Goal: Use online tool/utility: Utilize a website feature to perform a specific function

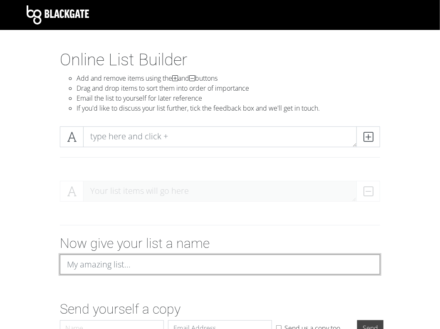
click at [141, 269] on input at bounding box center [220, 265] width 320 height 20
type input "yakuza 7 substories"
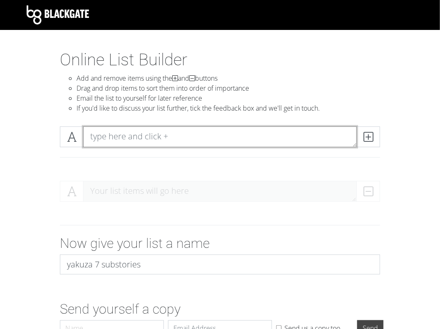
click at [131, 133] on textarea at bounding box center [220, 136] width 274 height 21
type textarea "1"
type textarea "Can-do attitude"
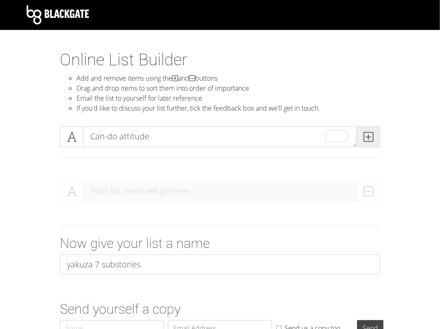
click at [367, 133] on icon at bounding box center [369, 137] width 10 height 8
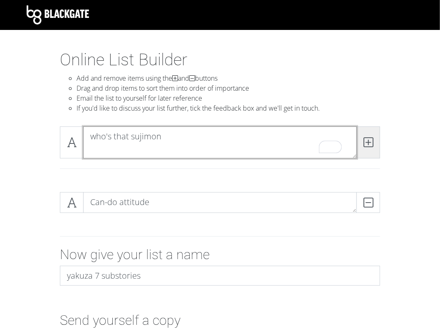
type textarea "who's that sujimon"
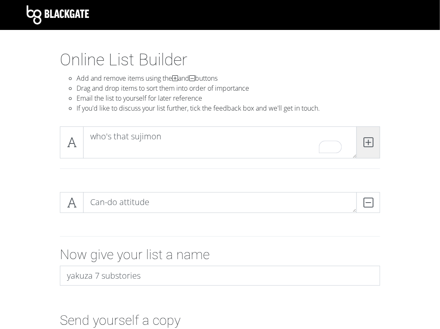
click at [374, 141] on span at bounding box center [368, 142] width 24 height 32
